Goal: Register for event/course

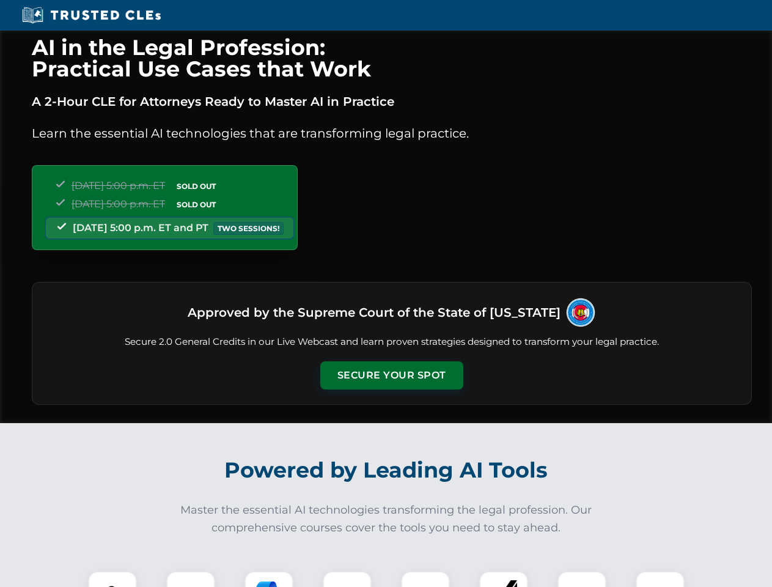
click at [391, 375] on button "Secure Your Spot" at bounding box center [391, 375] width 143 height 28
click at [112, 579] on img at bounding box center [112, 594] width 35 height 35
